Goal: Find specific page/section: Find specific page/section

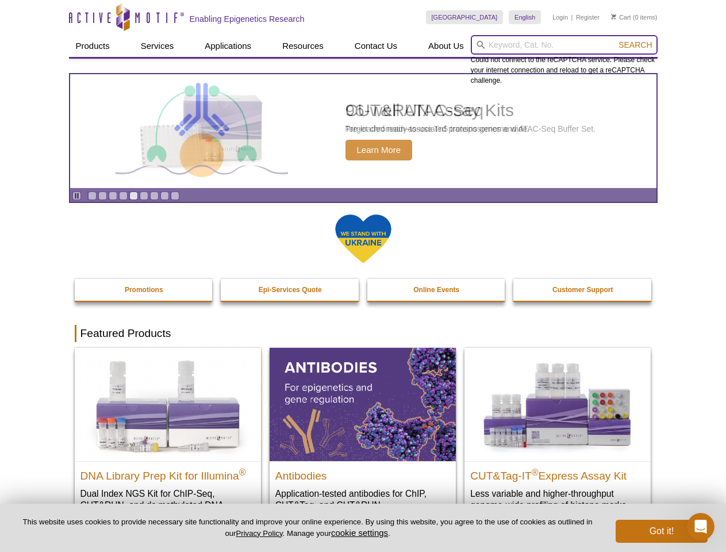
click at [564, 45] on input "search" at bounding box center [564, 45] width 187 height 20
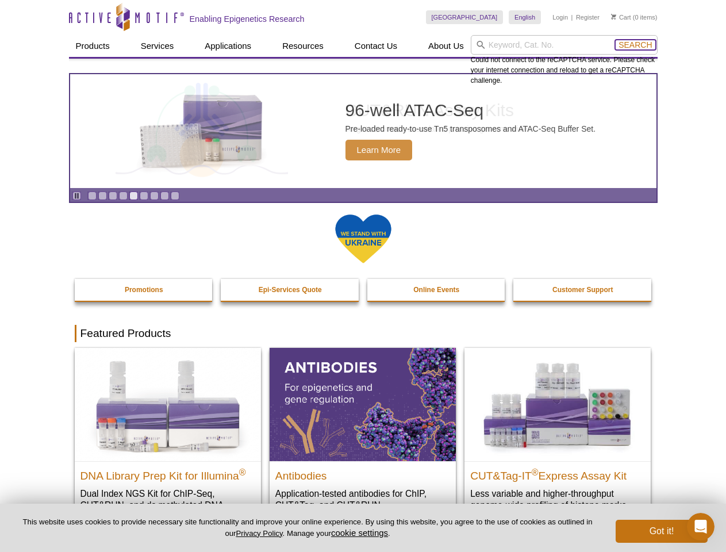
click at [635, 45] on span "Search" at bounding box center [635, 44] width 33 height 9
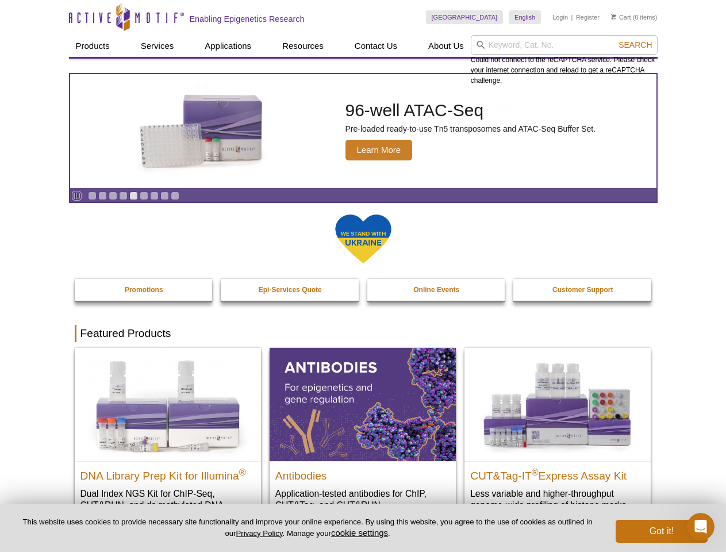
click at [76, 195] on icon "Pause" at bounding box center [76, 195] width 7 height 7
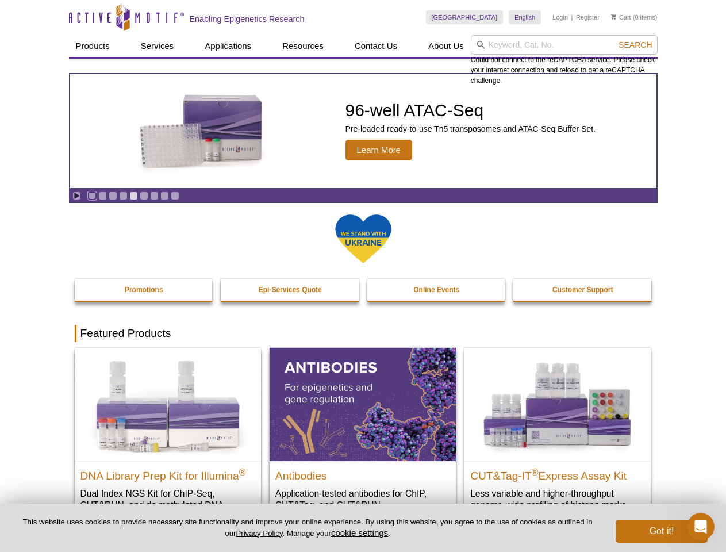
click at [92, 195] on link "Go to slide 1" at bounding box center [92, 195] width 9 height 9
click at [102, 195] on link "Go to slide 2" at bounding box center [102, 195] width 9 height 9
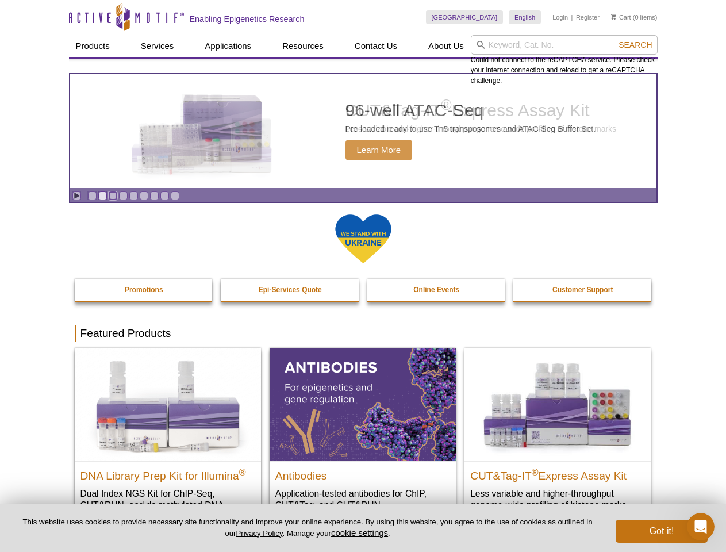
click at [113, 195] on link "Go to slide 3" at bounding box center [113, 195] width 9 height 9
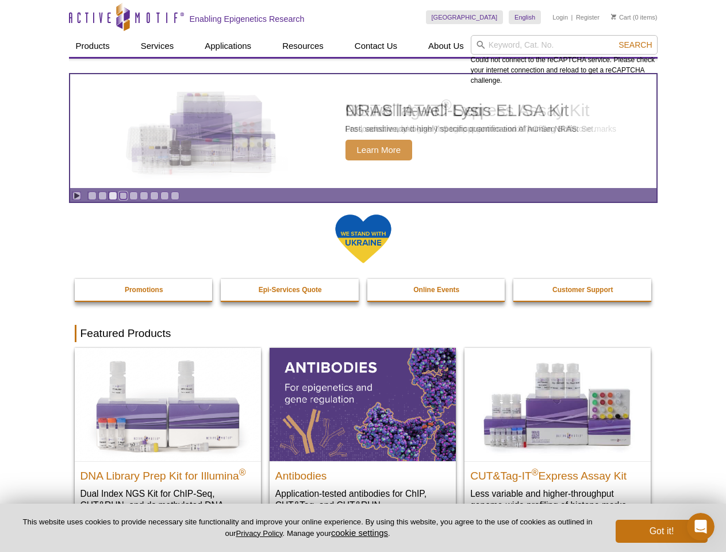
click at [123, 195] on link "Go to slide 4" at bounding box center [123, 195] width 9 height 9
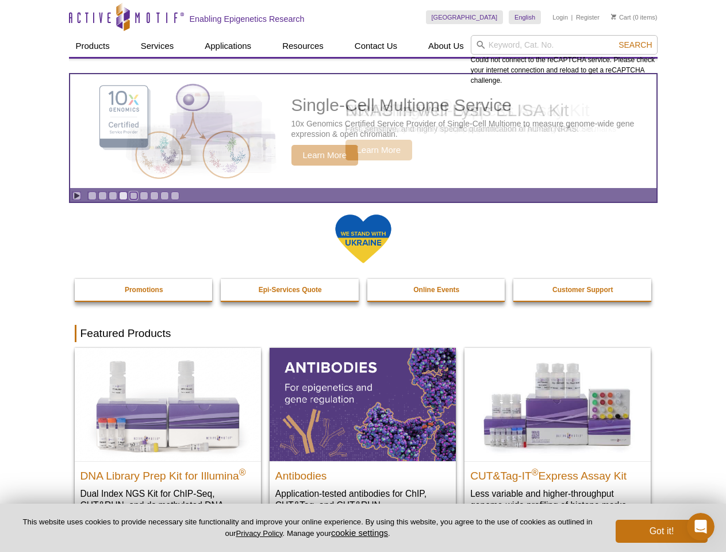
click at [133, 195] on link "Go to slide 5" at bounding box center [133, 195] width 9 height 9
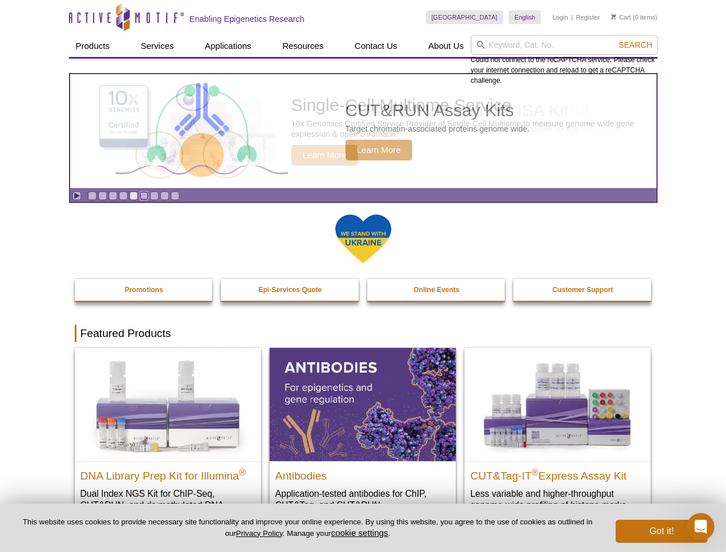
click at [144, 195] on link "Go to slide 6" at bounding box center [144, 195] width 9 height 9
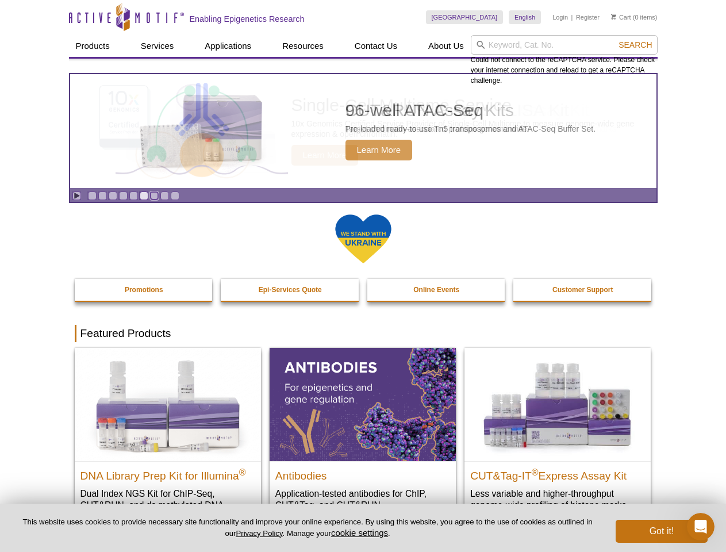
click at [154, 195] on link "Go to slide 7" at bounding box center [154, 195] width 9 height 9
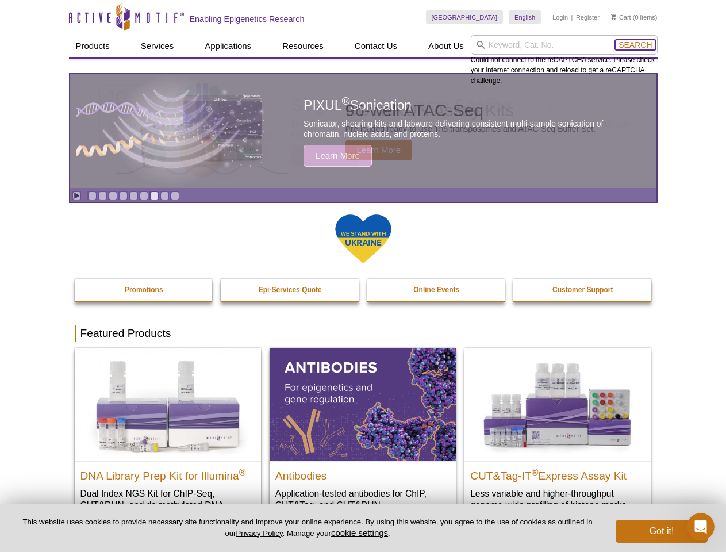
click at [635, 45] on span "Search" at bounding box center [635, 44] width 33 height 9
